Goal: Find specific page/section: Find specific page/section

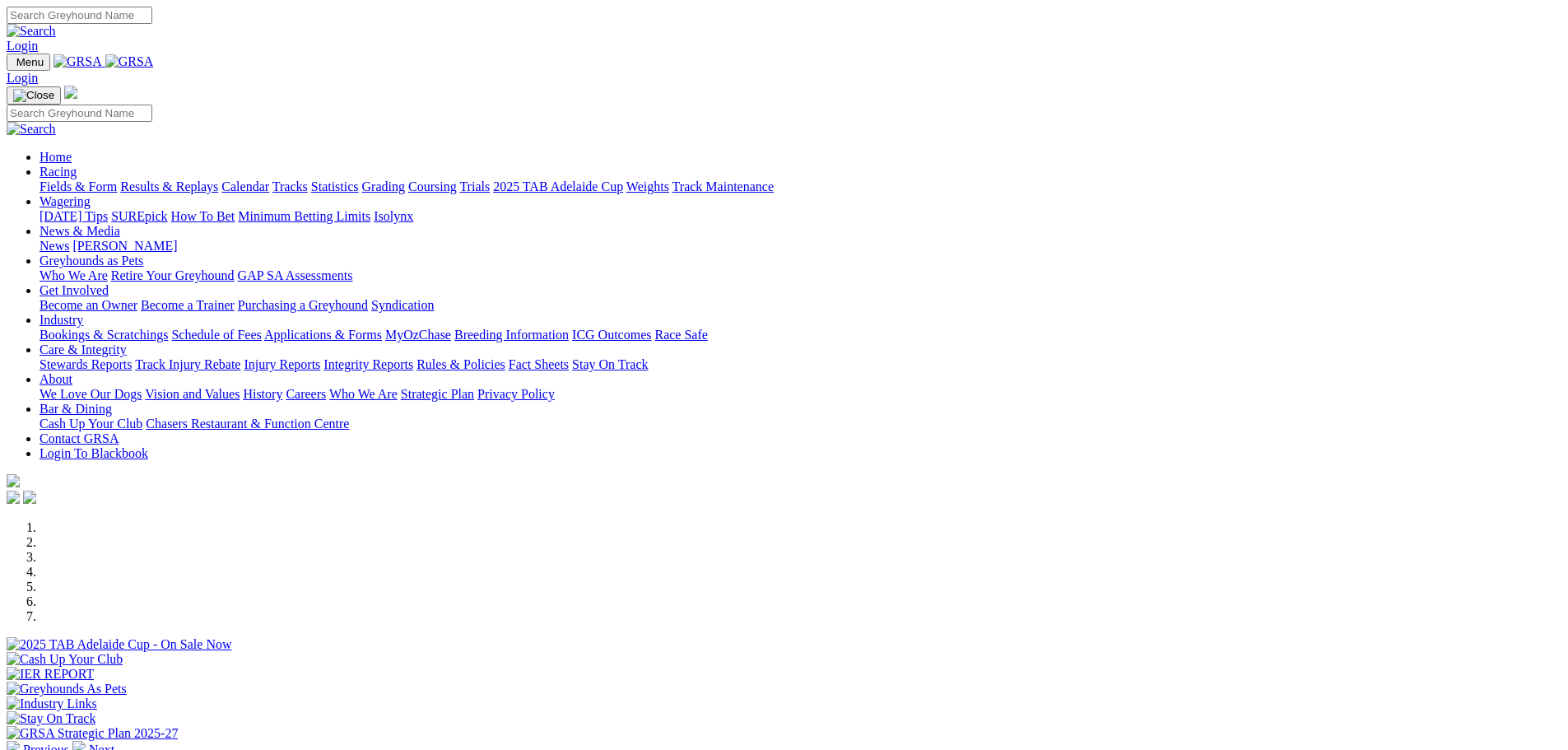
scroll to position [577, 0]
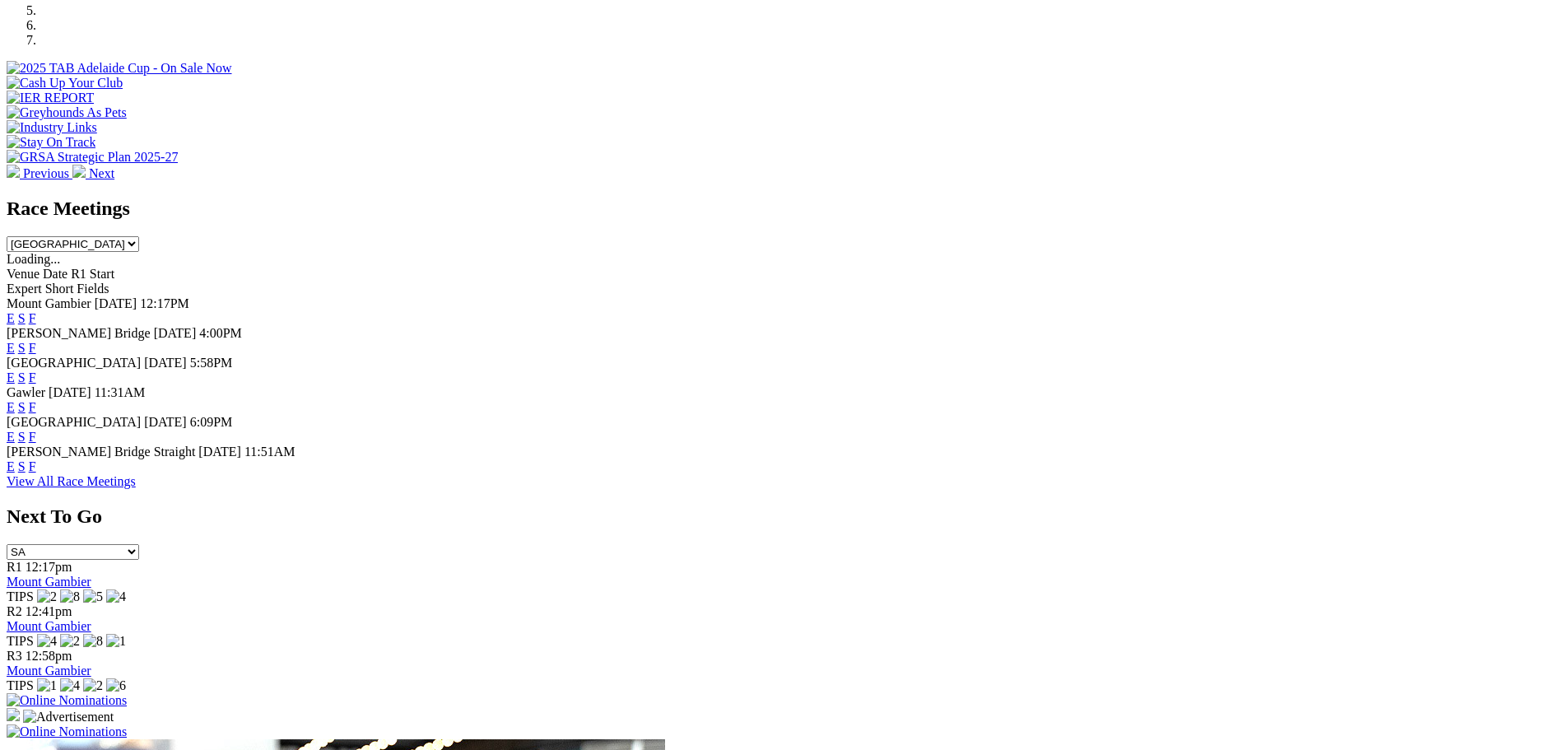
click at [36, 430] on link "F" at bounding box center [33, 437] width 7 height 14
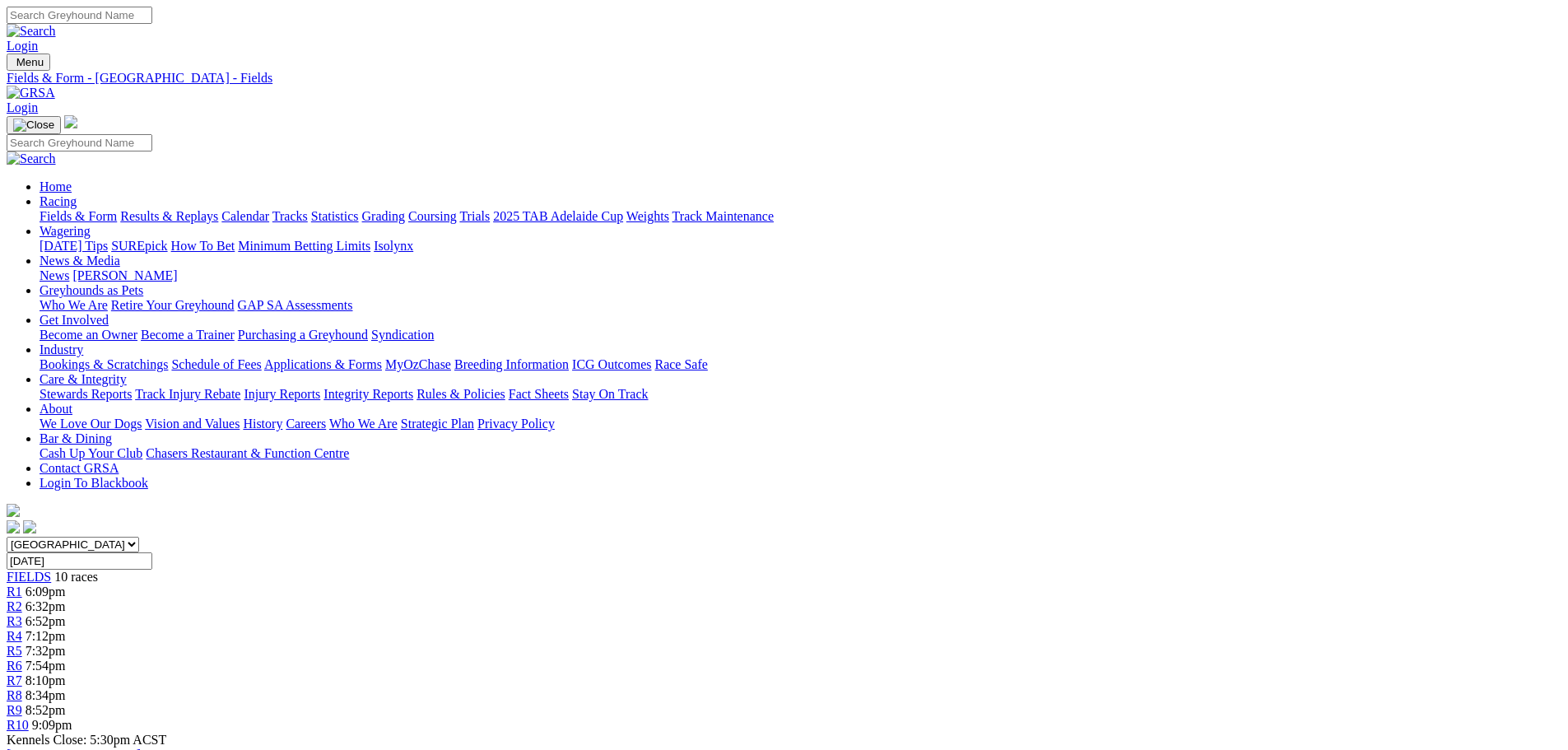
click at [117, 209] on link "Fields & Form" at bounding box center [78, 216] width 77 height 14
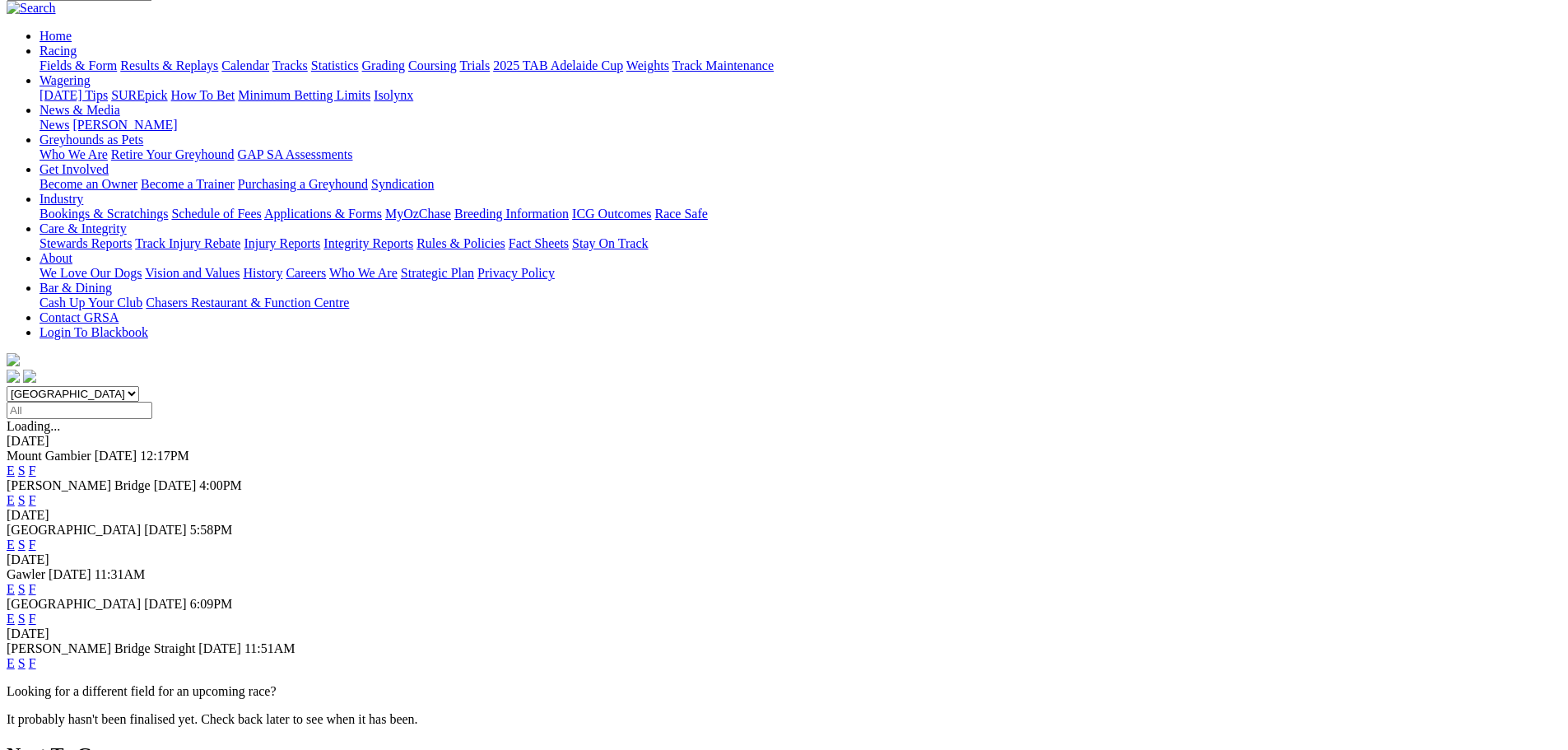
scroll to position [164, 0]
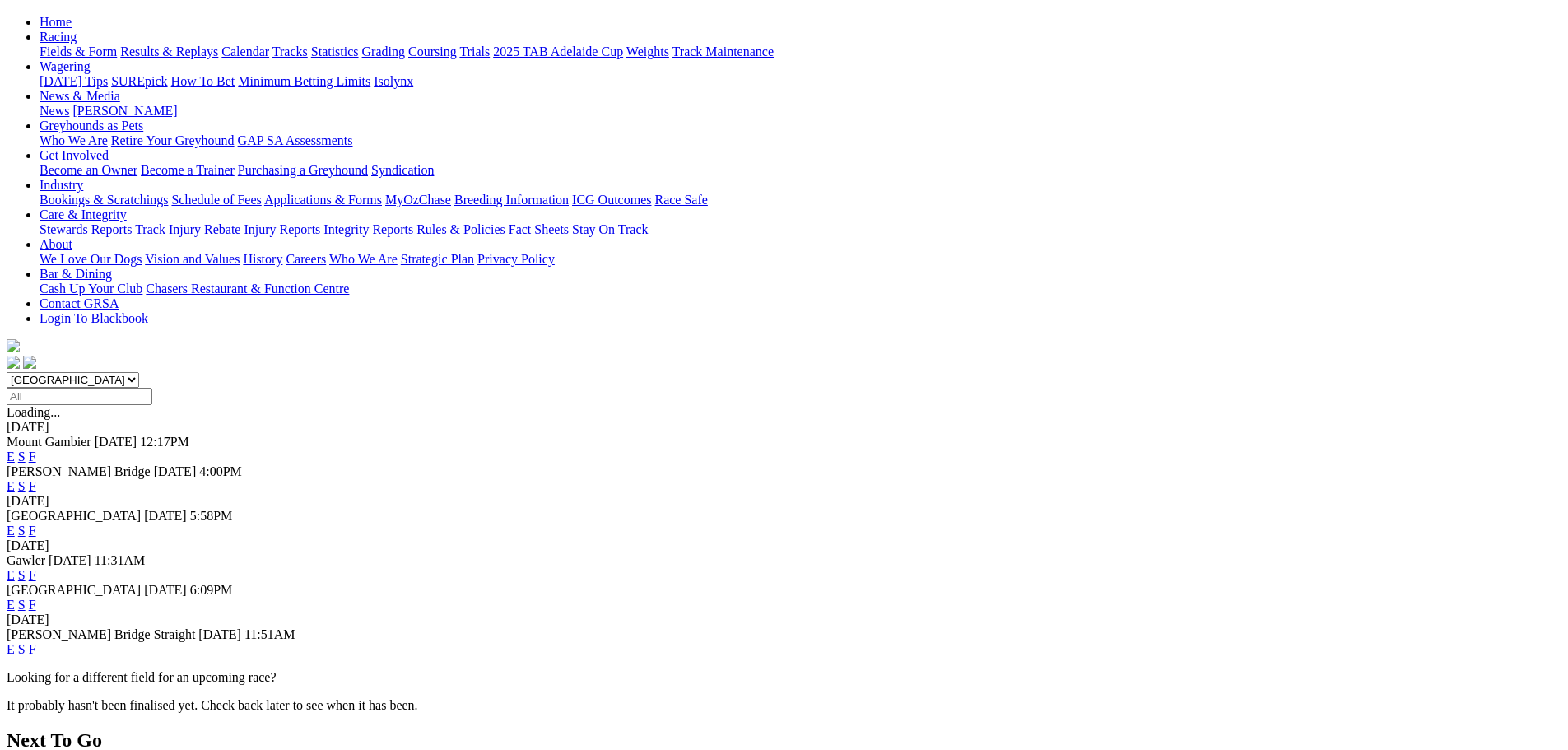
click at [36, 642] on link "F" at bounding box center [33, 649] width 7 height 14
